Goal: Information Seeking & Learning: Learn about a topic

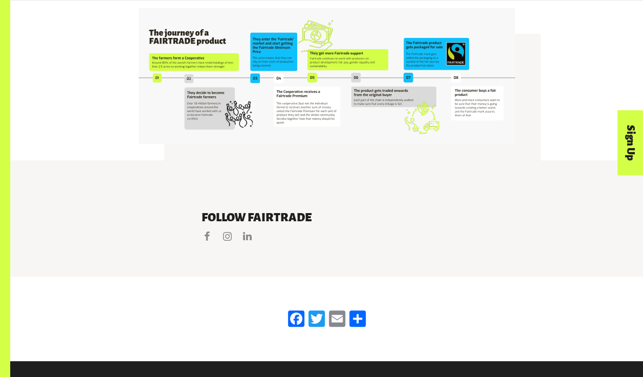
scroll to position [2059, 0]
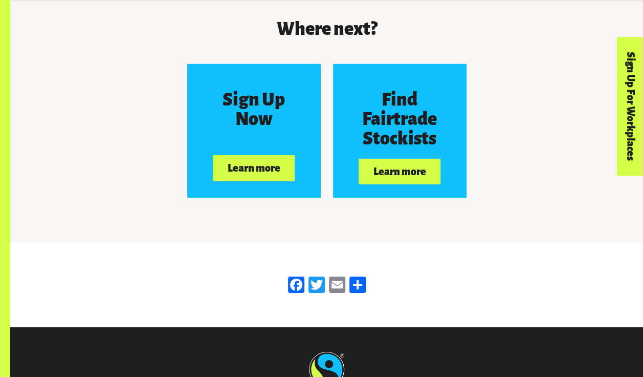
scroll to position [3384, 0]
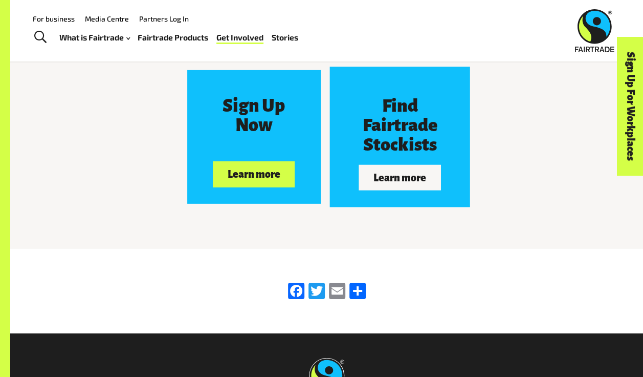
click at [416, 190] on button "Learn more" at bounding box center [400, 178] width 82 height 26
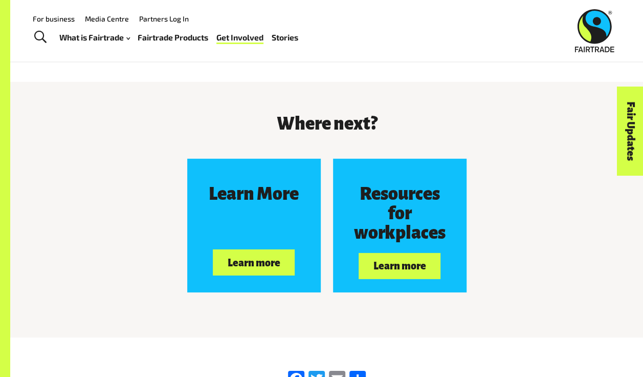
scroll to position [1461, 0]
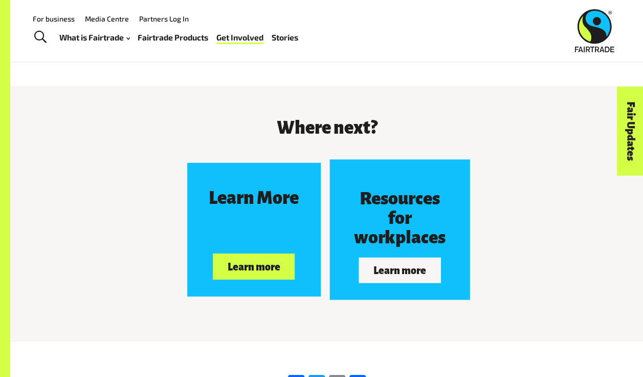
click at [388, 275] on button "Learn more" at bounding box center [400, 270] width 82 height 26
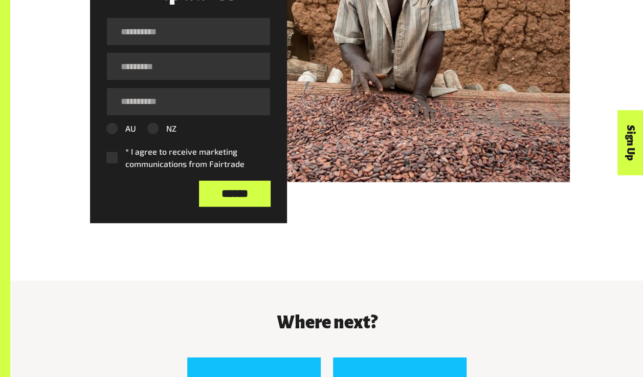
scroll to position [1700, 0]
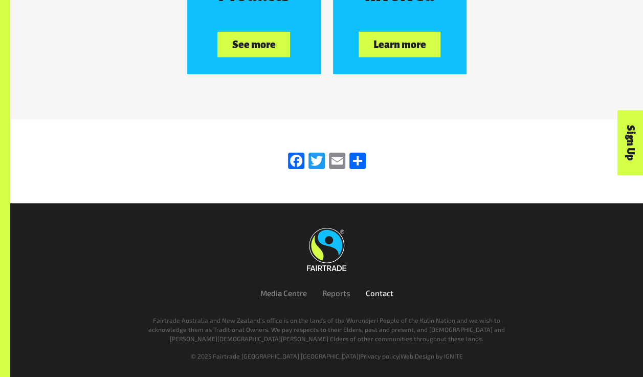
click at [380, 288] on link "Contact" at bounding box center [380, 292] width 28 height 9
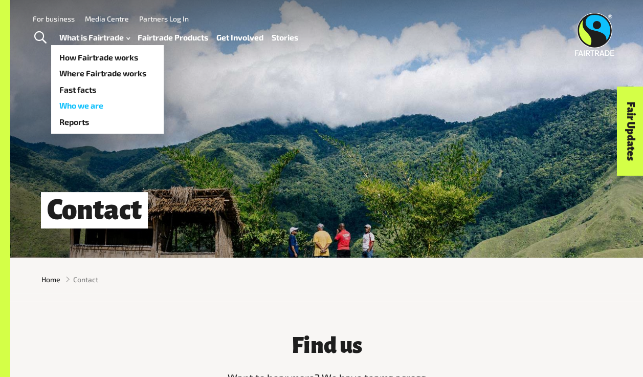
click at [99, 105] on link "Who we are" at bounding box center [107, 105] width 113 height 16
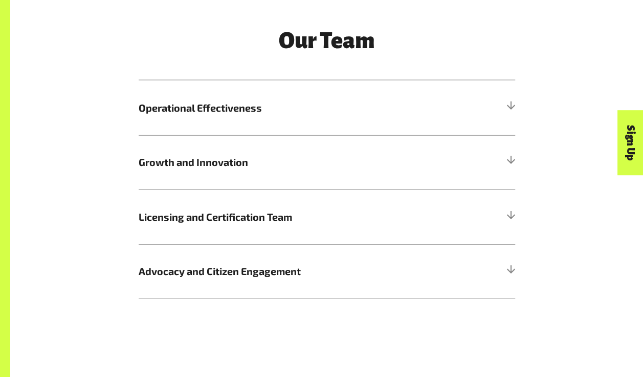
scroll to position [1130, 0]
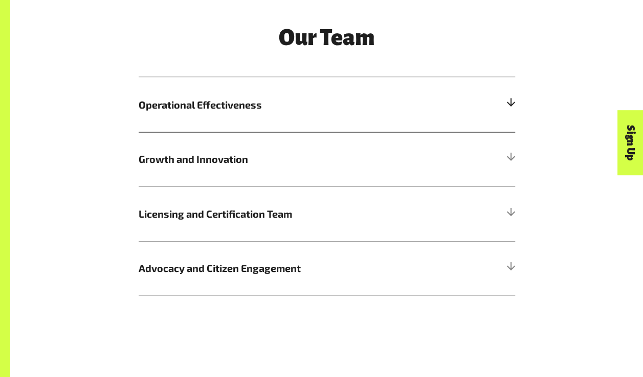
click at [316, 113] on span "Operational Effectiveness" at bounding box center [280, 104] width 282 height 15
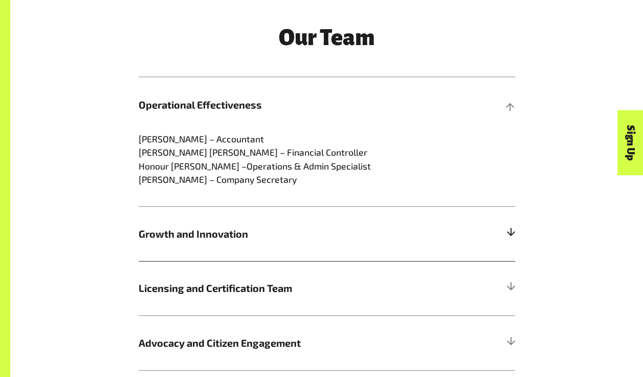
click at [330, 241] on span "Growth and Innovation" at bounding box center [280, 233] width 282 height 15
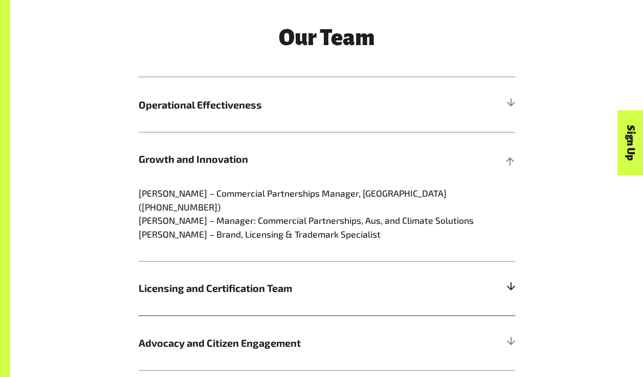
click at [361, 278] on h5 "Licensing and Certification Team" at bounding box center [327, 288] width 377 height 54
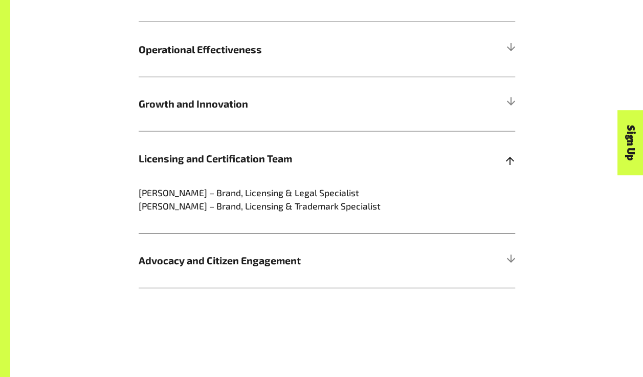
scroll to position [1186, 0]
click at [361, 267] on span "Advocacy and Citizen Engagement" at bounding box center [280, 259] width 282 height 15
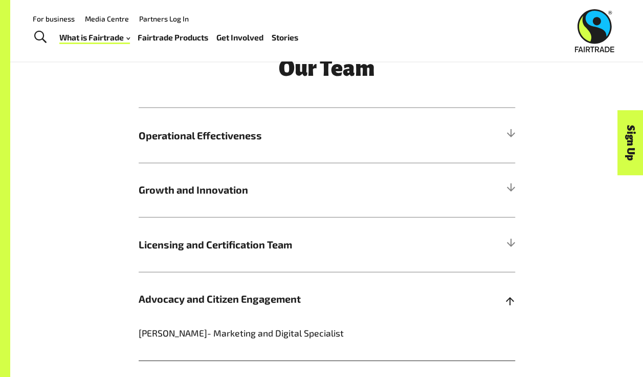
scroll to position [1090, 0]
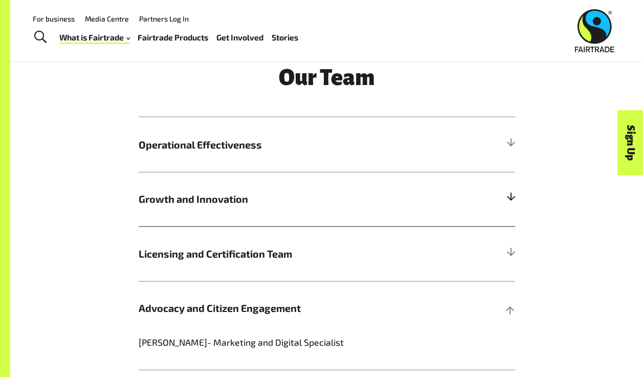
click at [244, 203] on h5 "Growth and Innovation" at bounding box center [327, 199] width 377 height 54
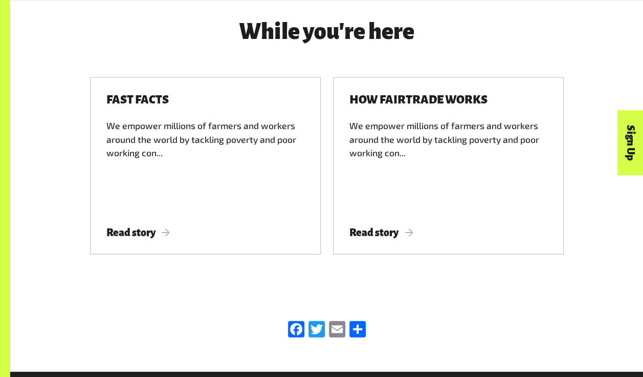
scroll to position [3087, 0]
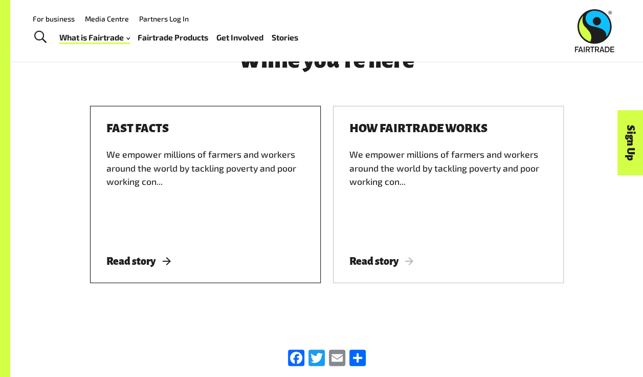
click at [132, 265] on span "Read story" at bounding box center [138, 260] width 64 height 11
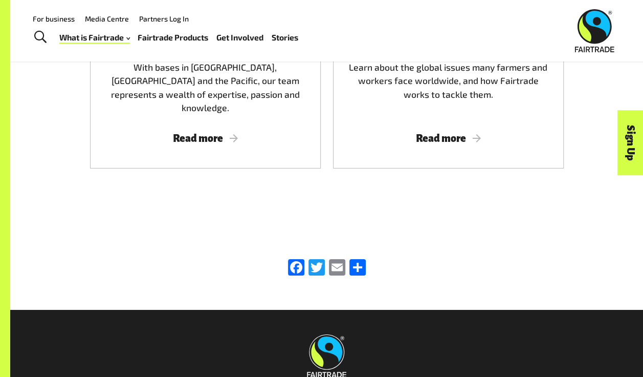
scroll to position [1664, 0]
